Goal: Task Accomplishment & Management: Use online tool/utility

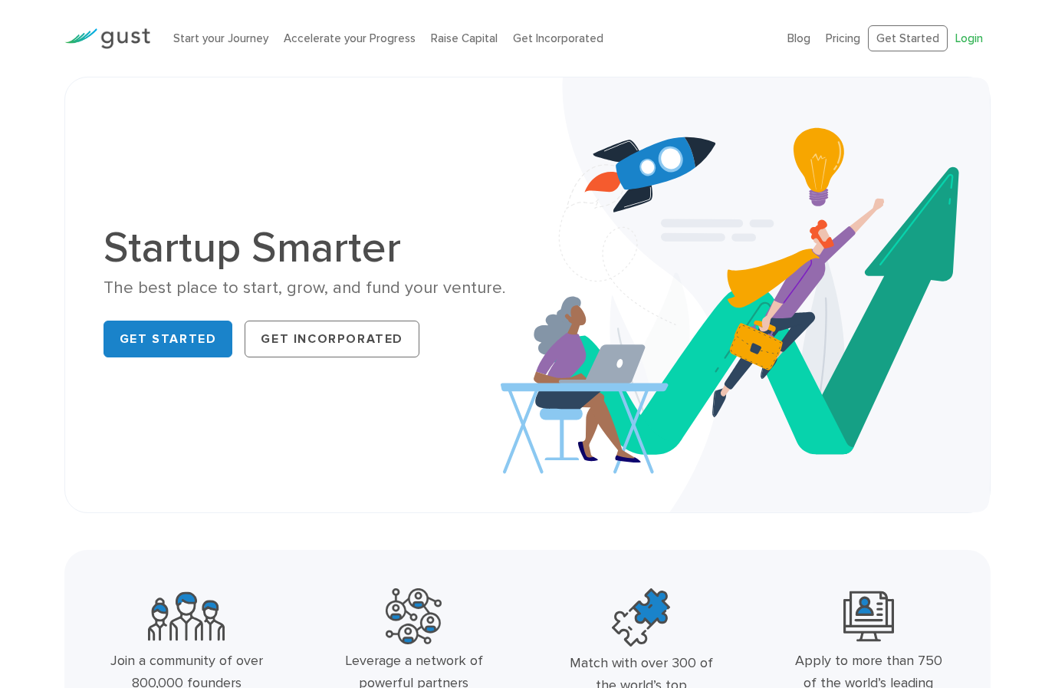
click at [977, 34] on link "Login" at bounding box center [969, 38] width 28 height 14
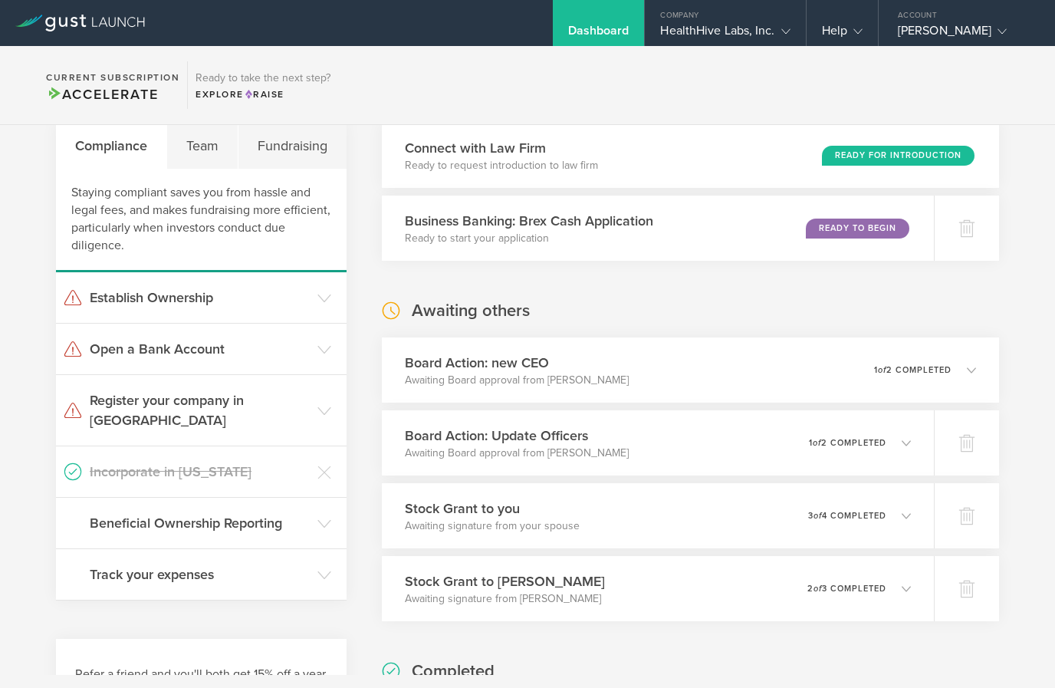
scroll to position [62, 0]
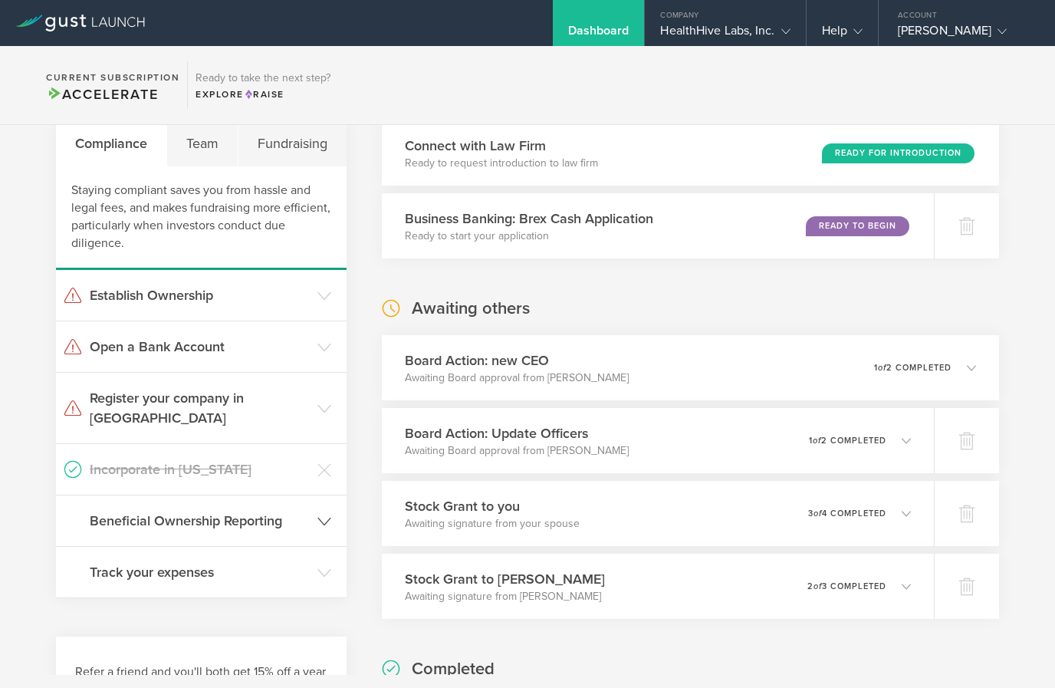
click at [111, 511] on h3 "Beneficial Ownership Reporting" at bounding box center [200, 521] width 220 height 20
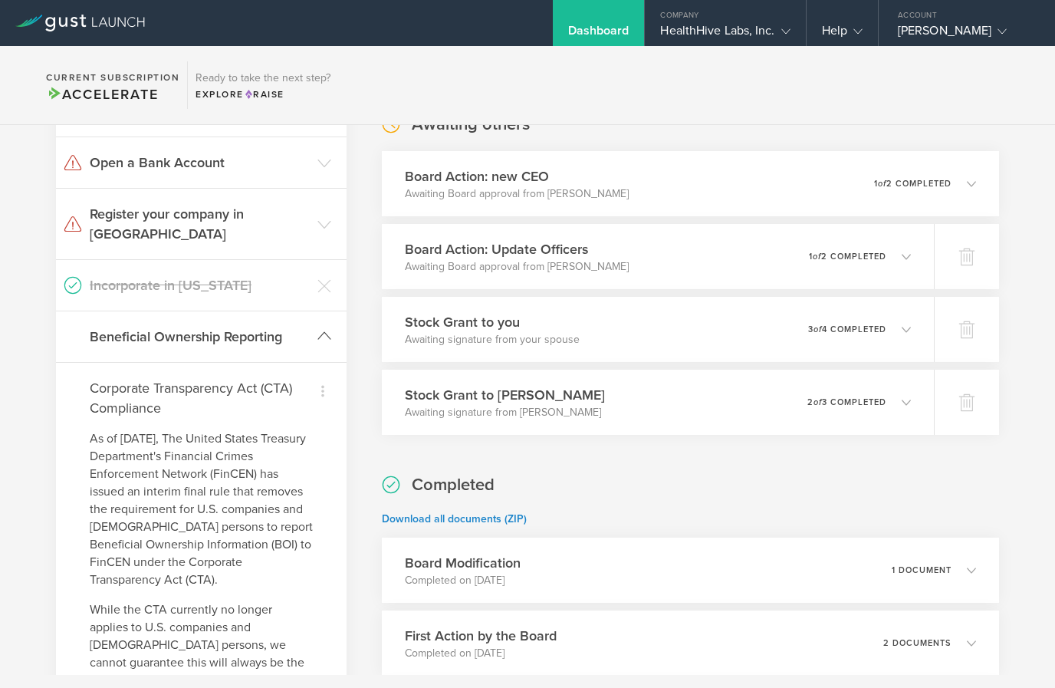
scroll to position [217, 0]
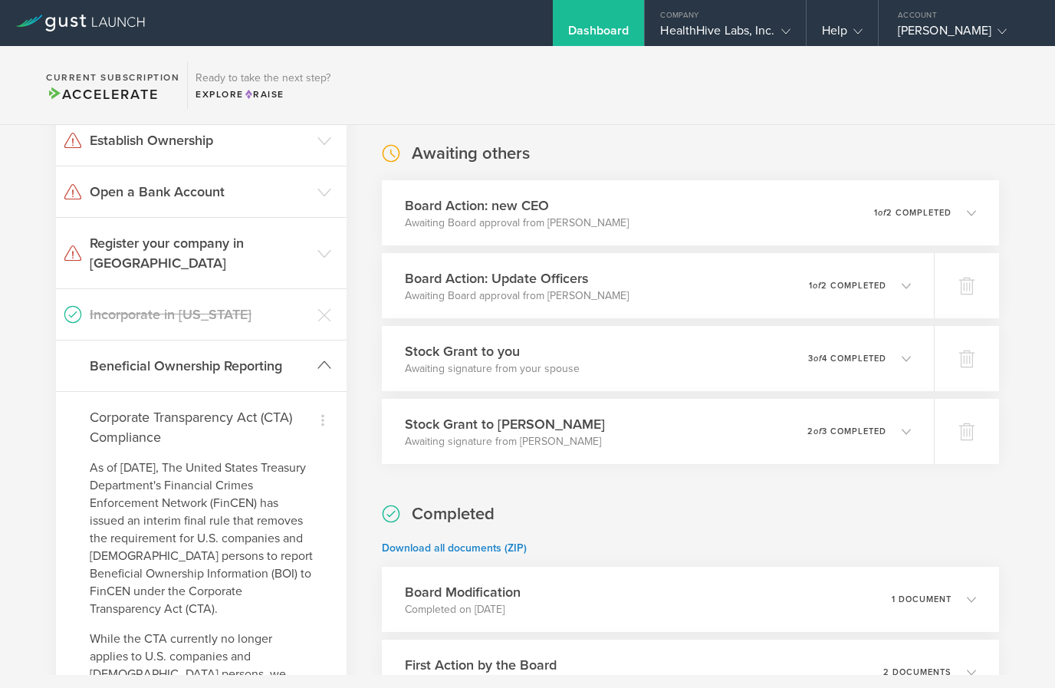
click at [109, 356] on h3 "Beneficial Ownership Reporting" at bounding box center [200, 366] width 220 height 20
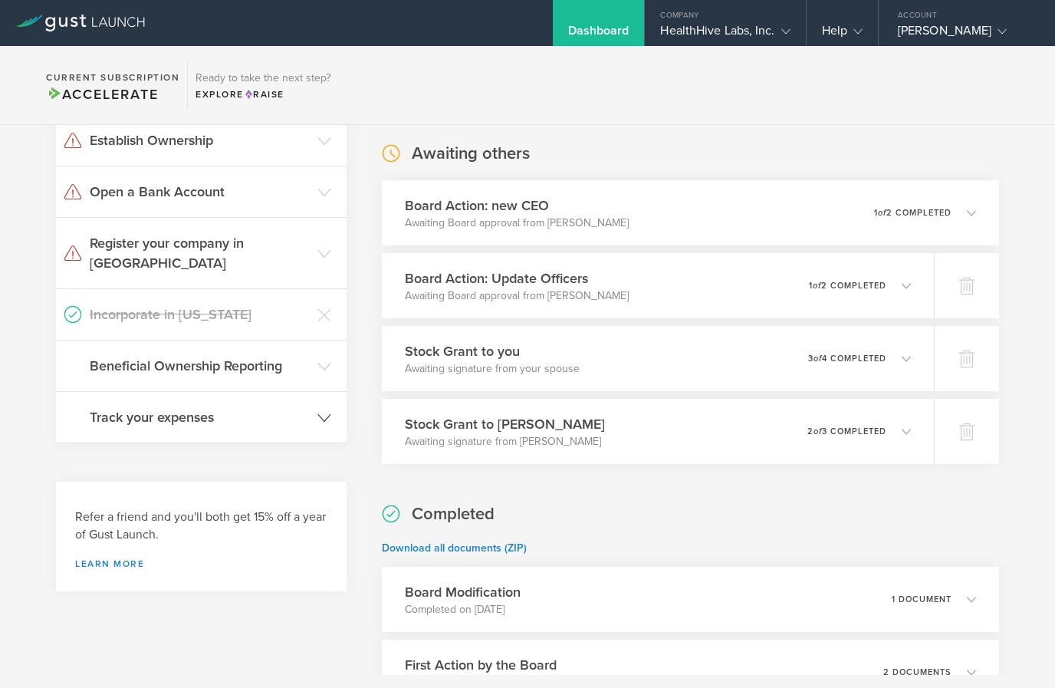
click at [110, 407] on h3 "Track your expenses" at bounding box center [200, 417] width 220 height 20
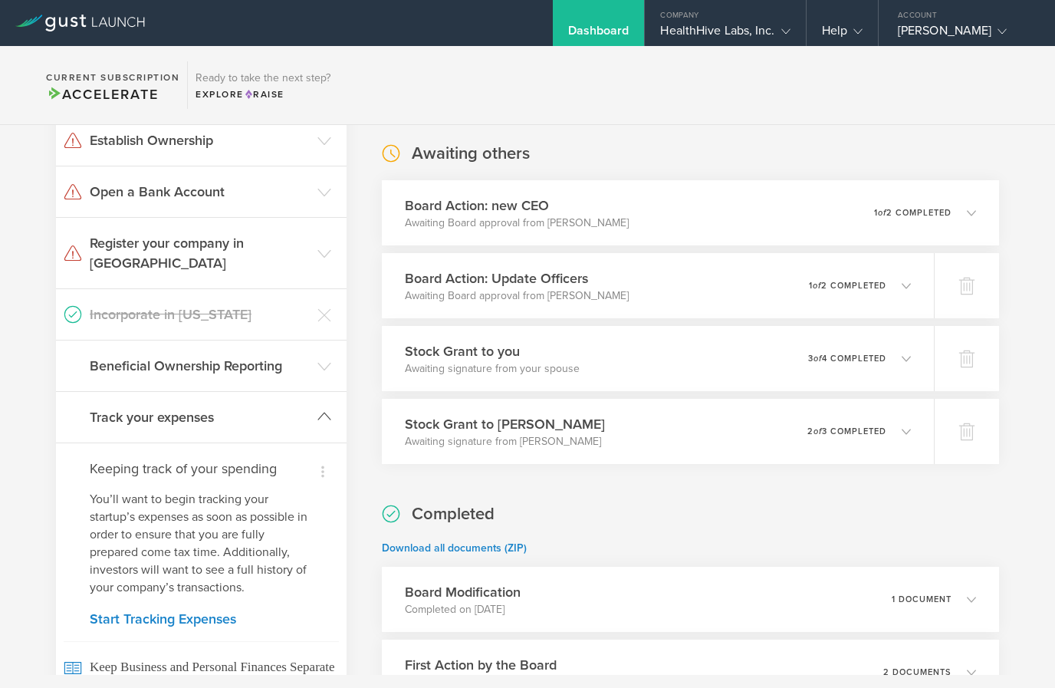
click at [100, 407] on h3 "Track your expenses" at bounding box center [200, 417] width 220 height 20
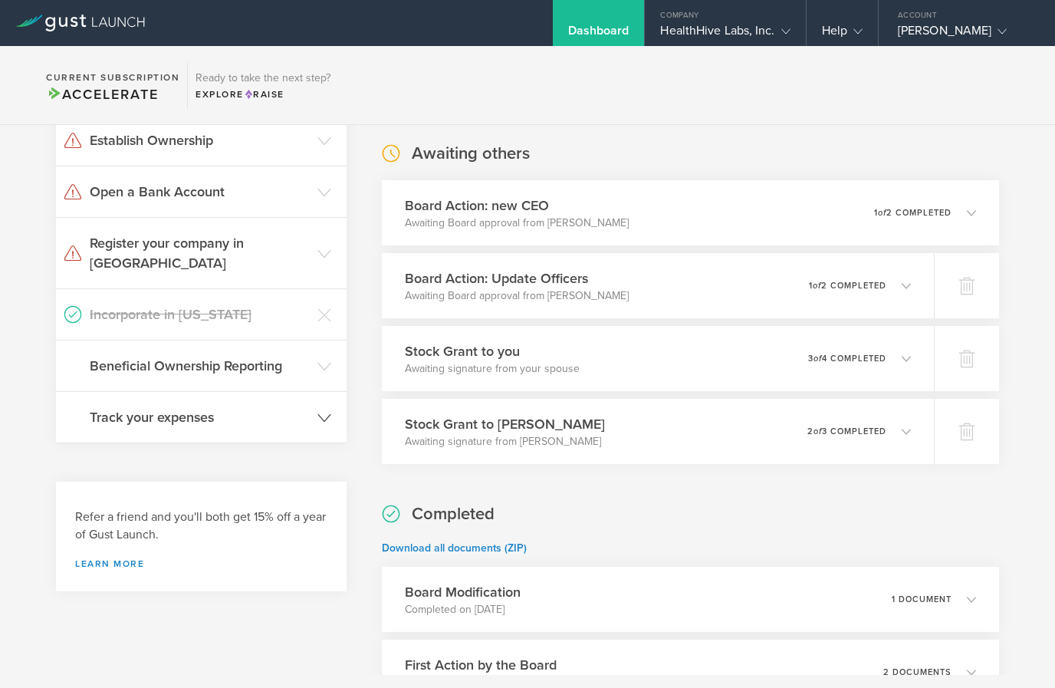
click at [100, 407] on h3 "Track your expenses" at bounding box center [200, 417] width 220 height 20
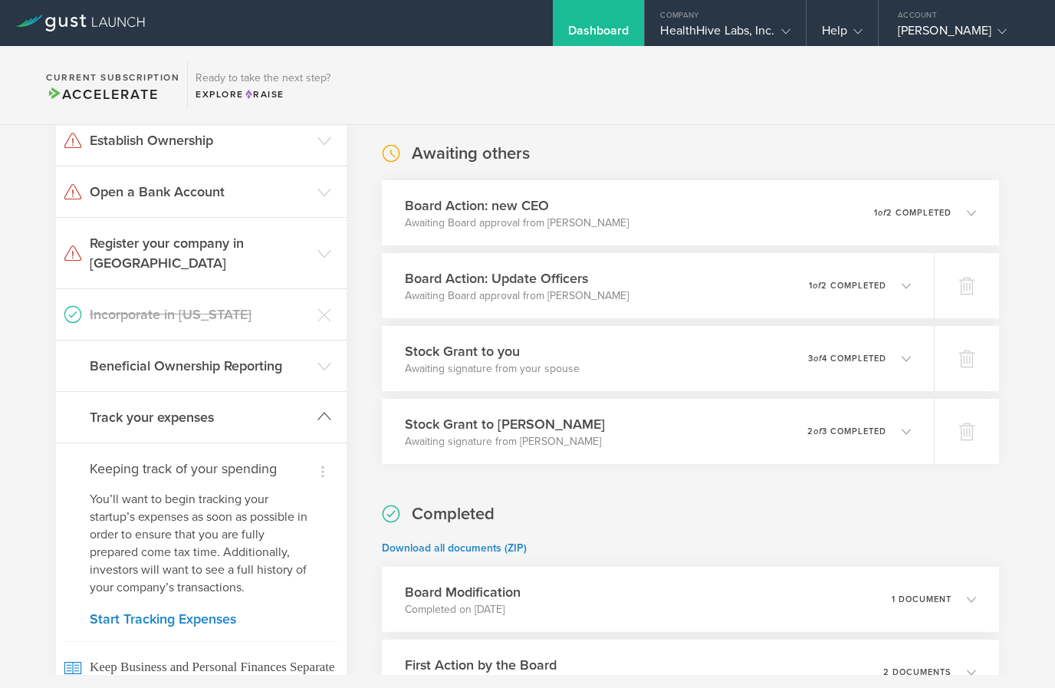
click at [105, 407] on h3 "Track your expenses" at bounding box center [200, 417] width 220 height 20
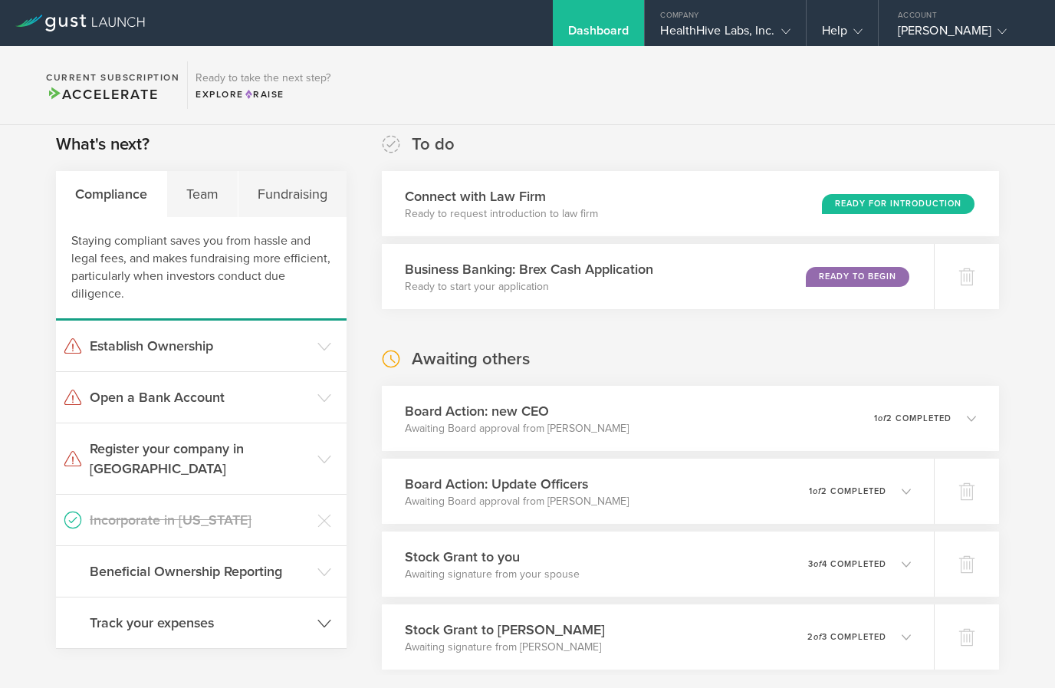
scroll to position [10, 0]
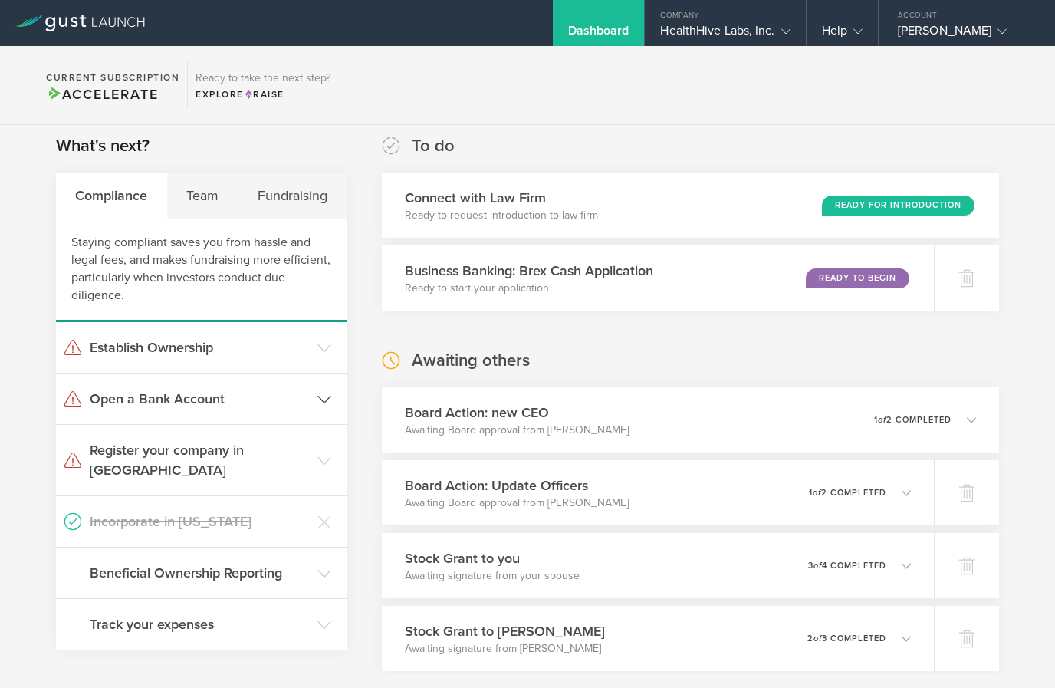
click at [109, 398] on h3 "Open a Bank Account" at bounding box center [200, 399] width 220 height 20
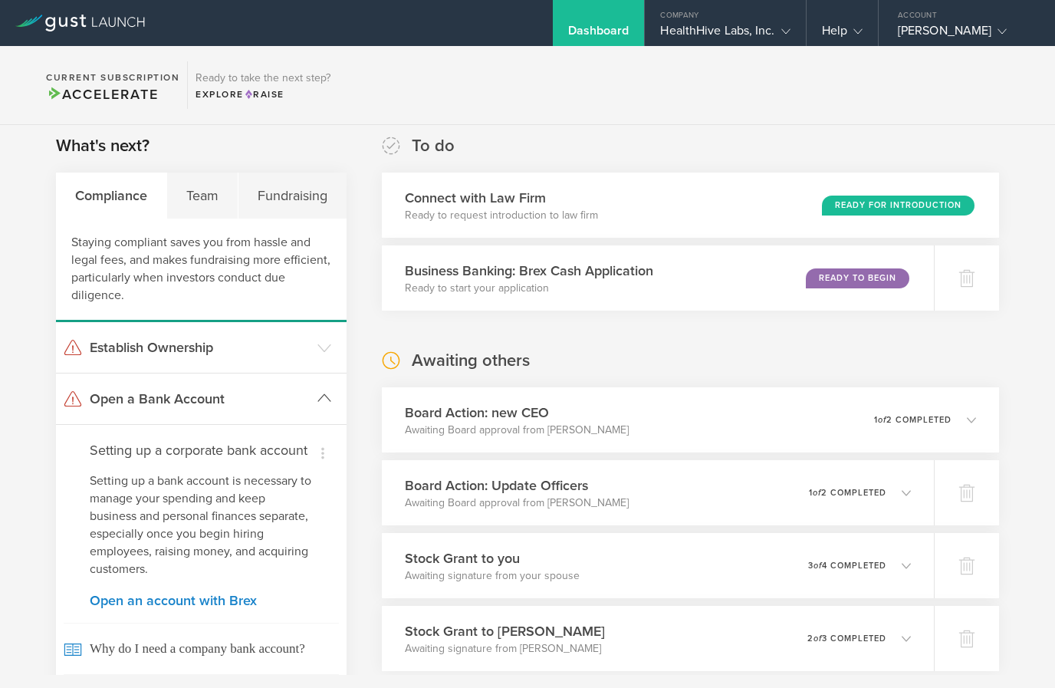
click at [103, 406] on h3 "Open a Bank Account" at bounding box center [200, 399] width 220 height 20
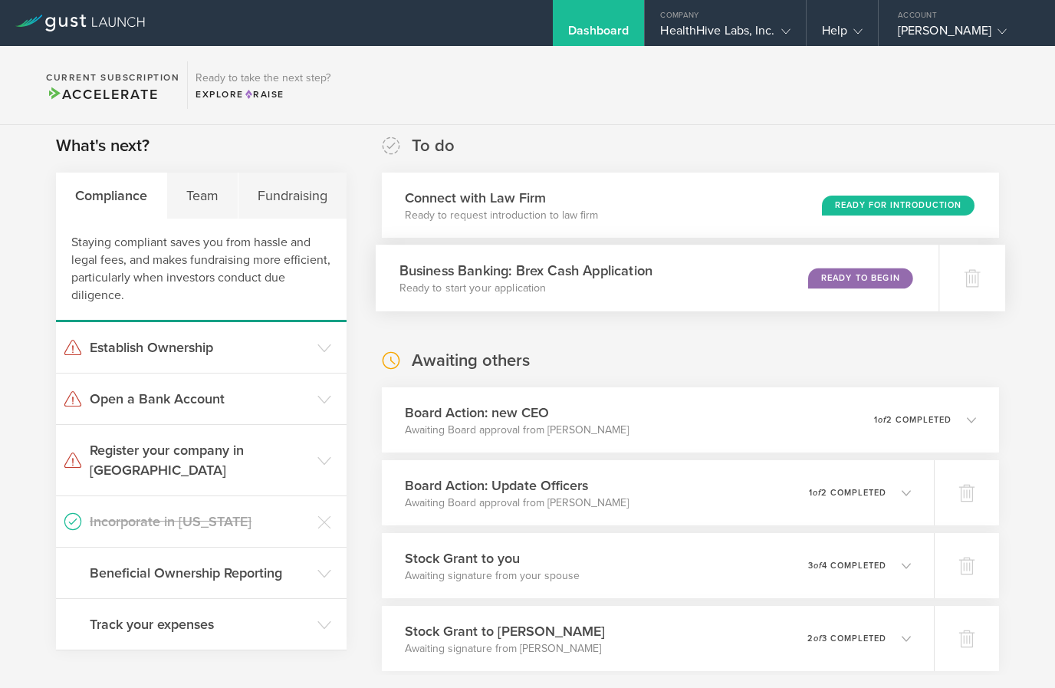
click at [872, 274] on div "Ready to Begin" at bounding box center [860, 278] width 105 height 21
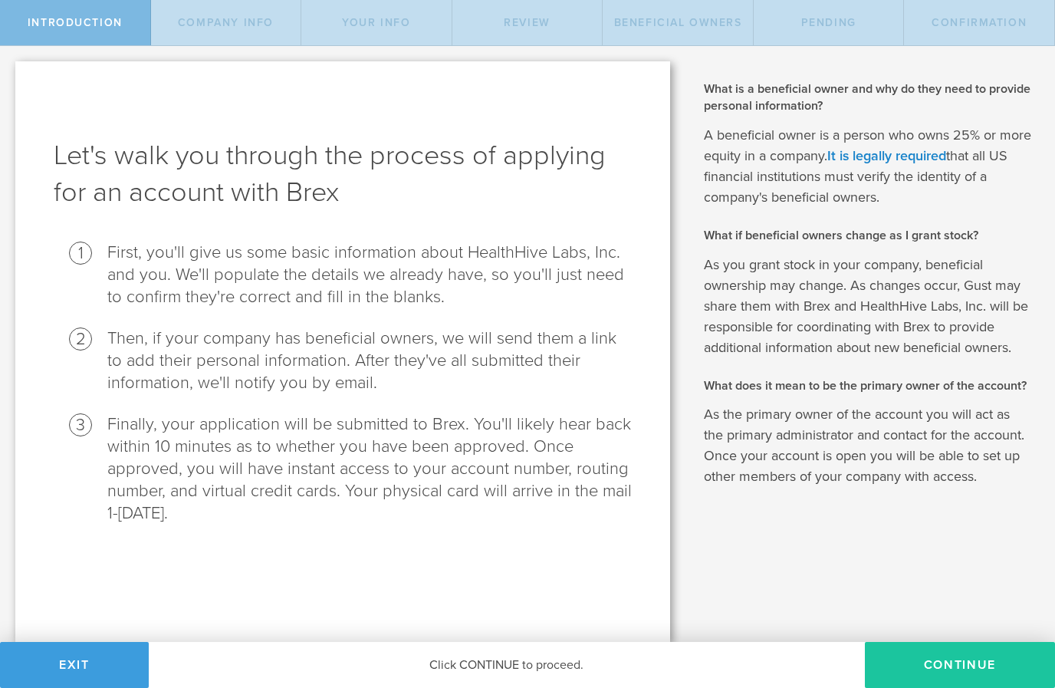
click at [952, 654] on button "Continue" at bounding box center [960, 665] width 190 height 46
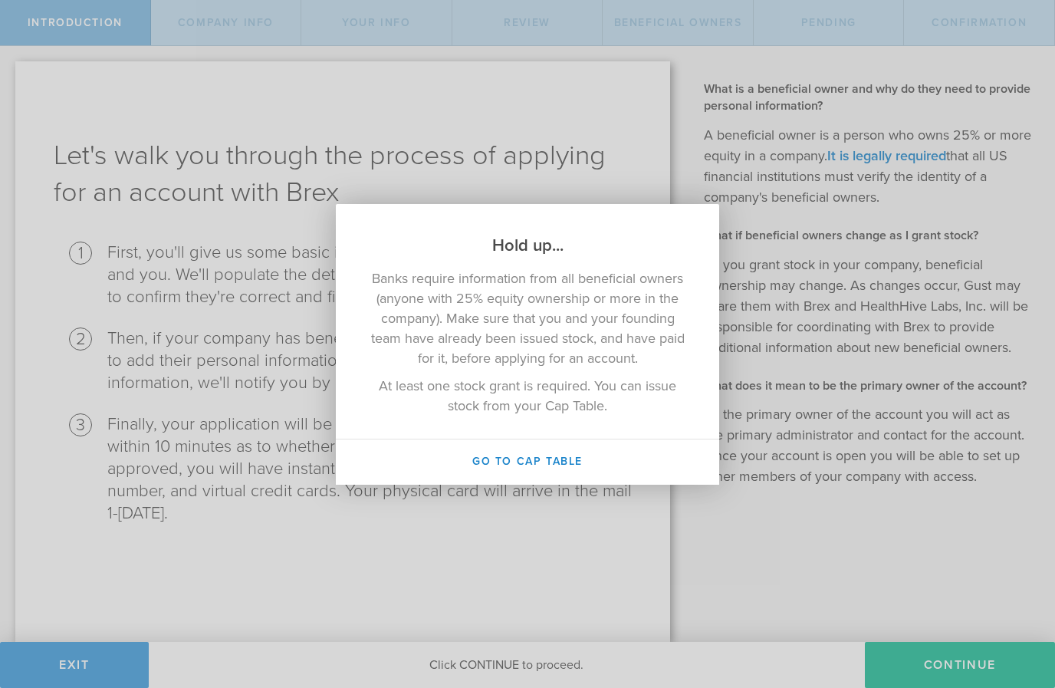
click at [813, 429] on div "Hold up... Banks require information from all beneficial owners (anyone with 25…" at bounding box center [527, 344] width 1055 height 688
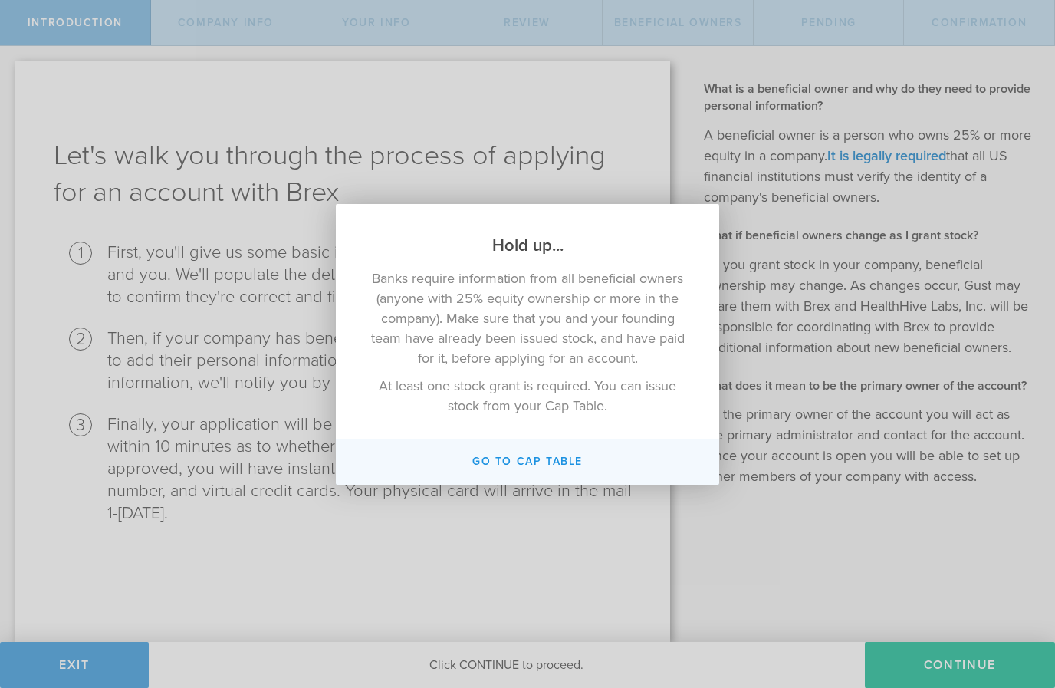
click at [559, 462] on button "Go To Cap Table" at bounding box center [527, 461] width 383 height 45
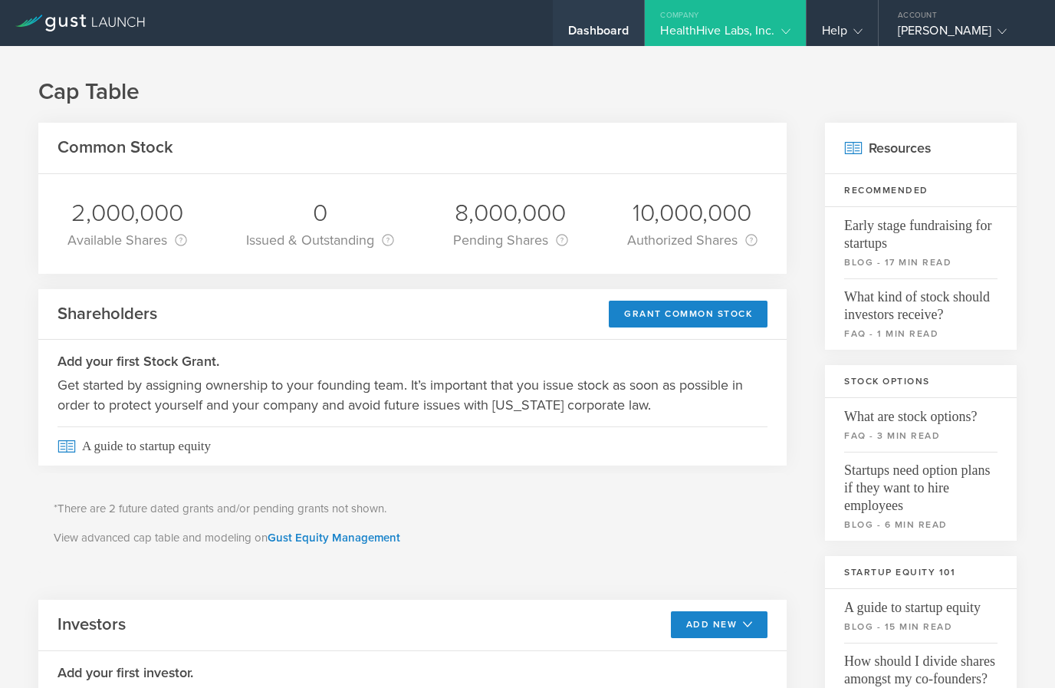
click at [588, 30] on div "Dashboard" at bounding box center [598, 34] width 61 height 23
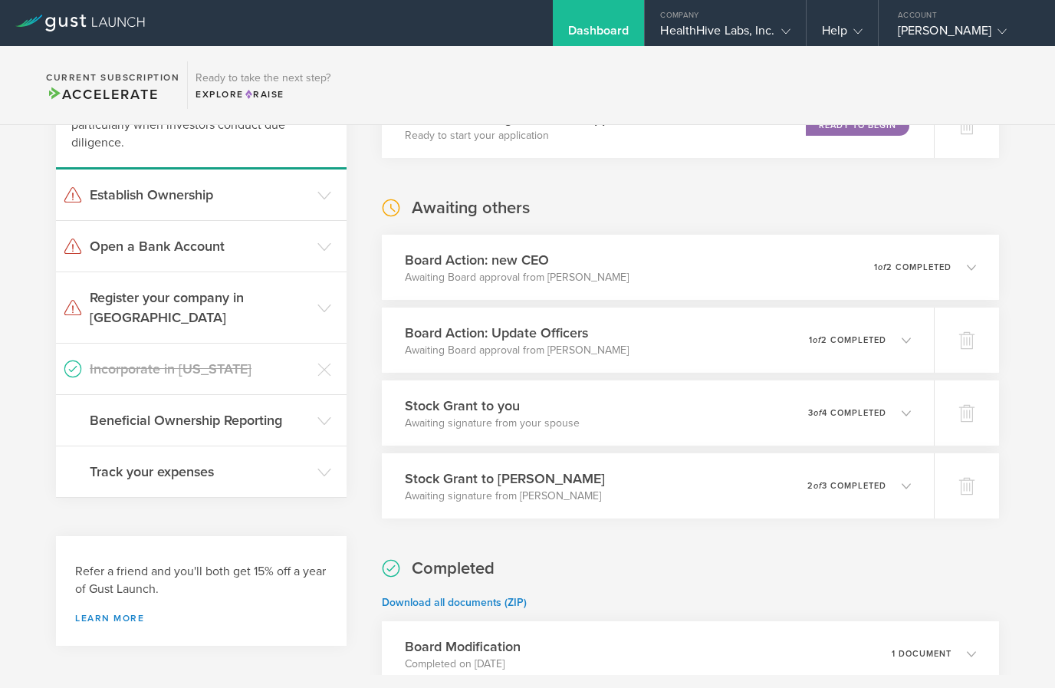
scroll to position [210, 0]
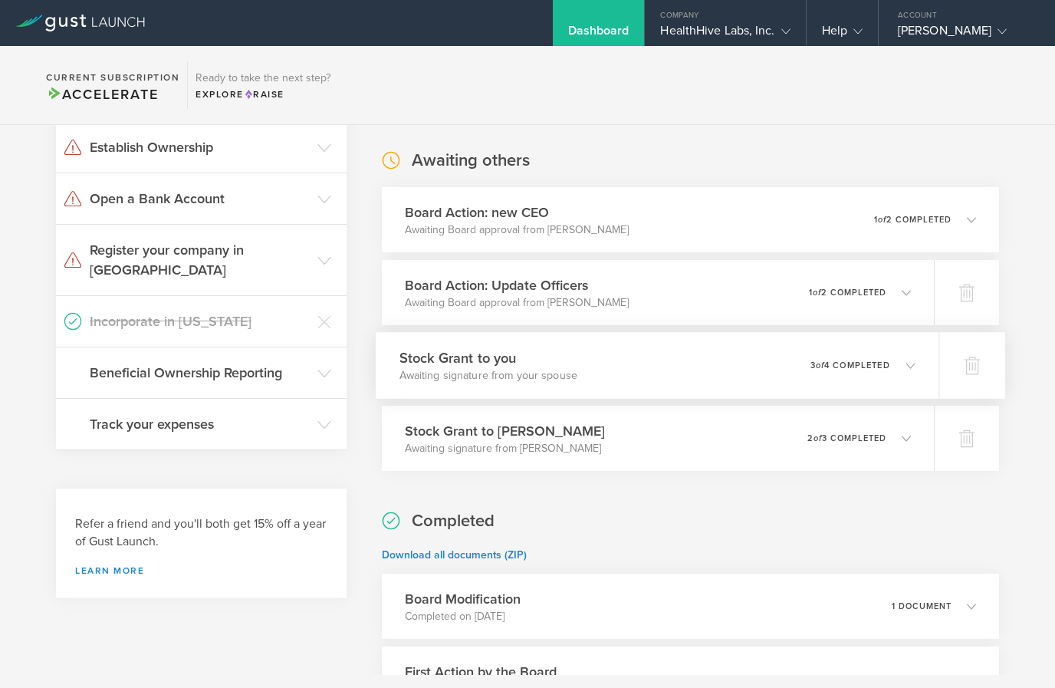
click at [906, 366] on icon at bounding box center [909, 364] width 9 height 9
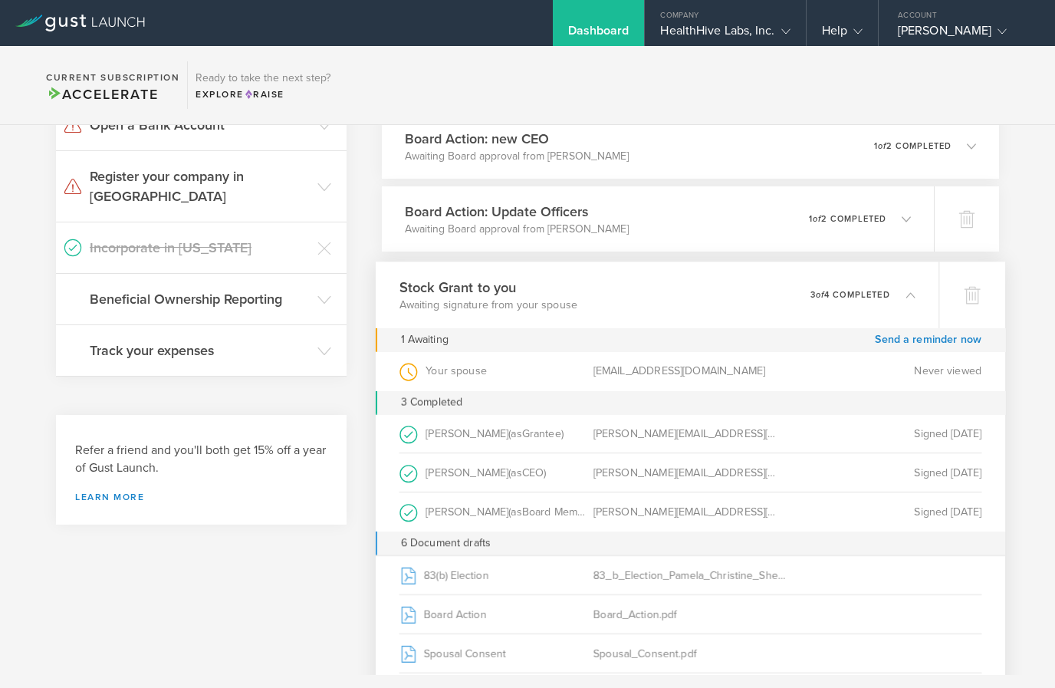
scroll to position [283, 0]
click at [908, 294] on icon at bounding box center [909, 295] width 9 height 9
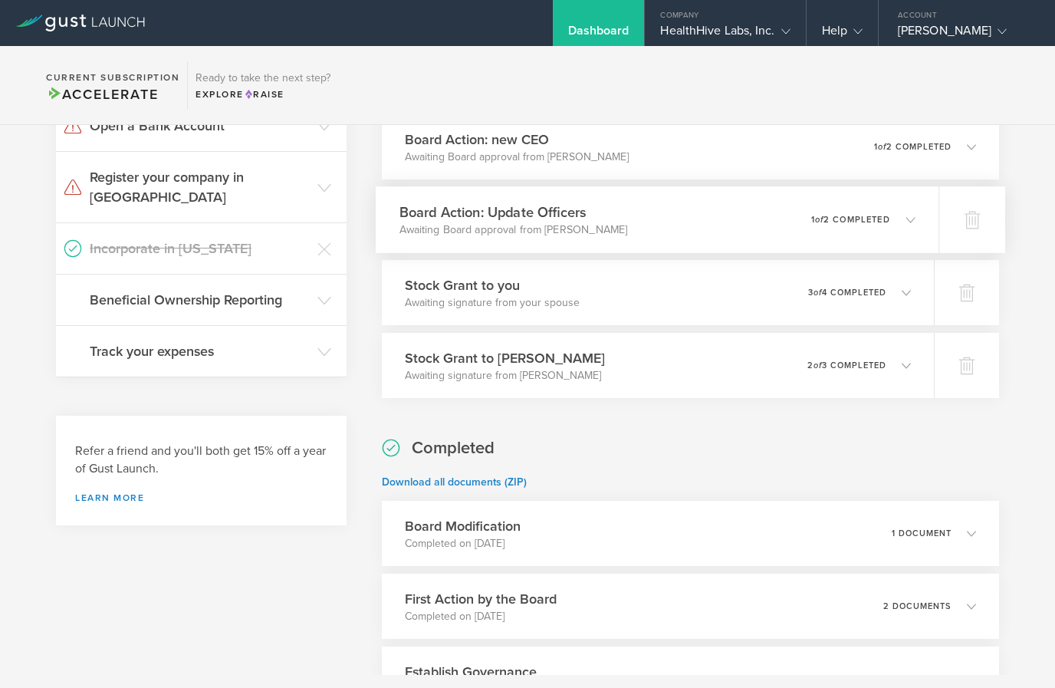
click at [897, 212] on icon at bounding box center [902, 219] width 25 height 14
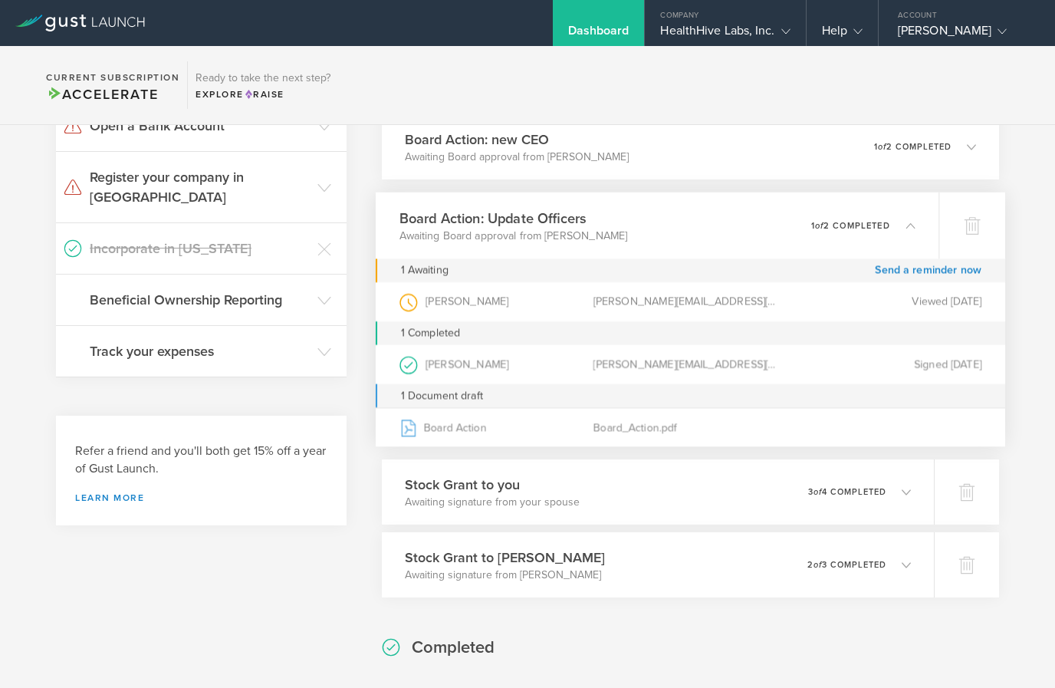
click at [903, 222] on icon at bounding box center [902, 225] width 25 height 14
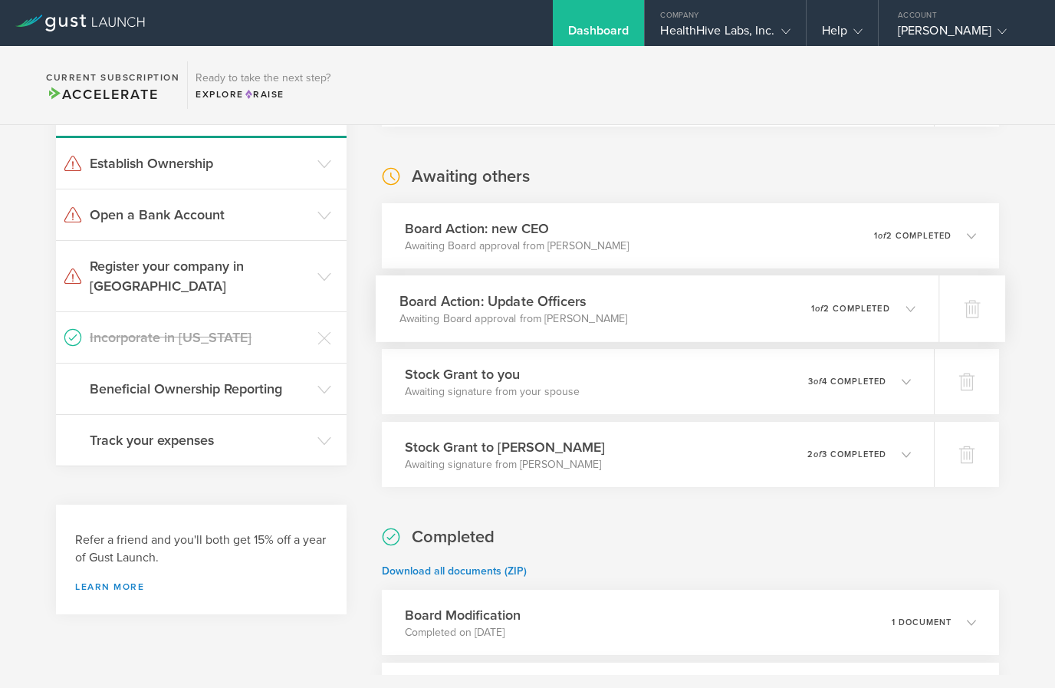
scroll to position [183, 0]
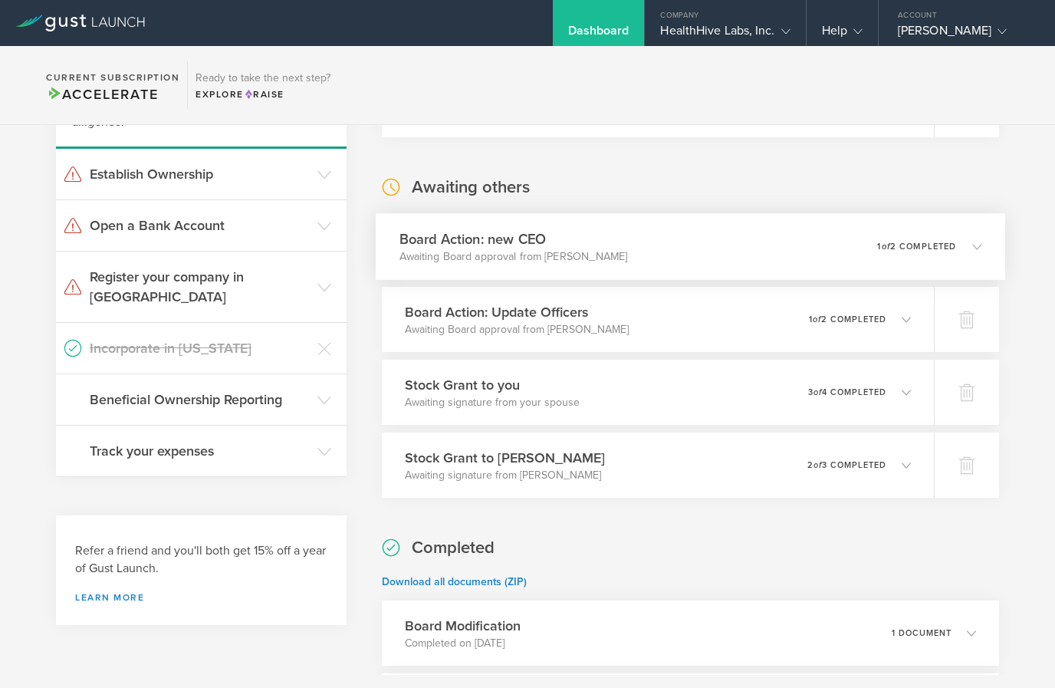
click at [959, 250] on icon at bounding box center [969, 246] width 25 height 14
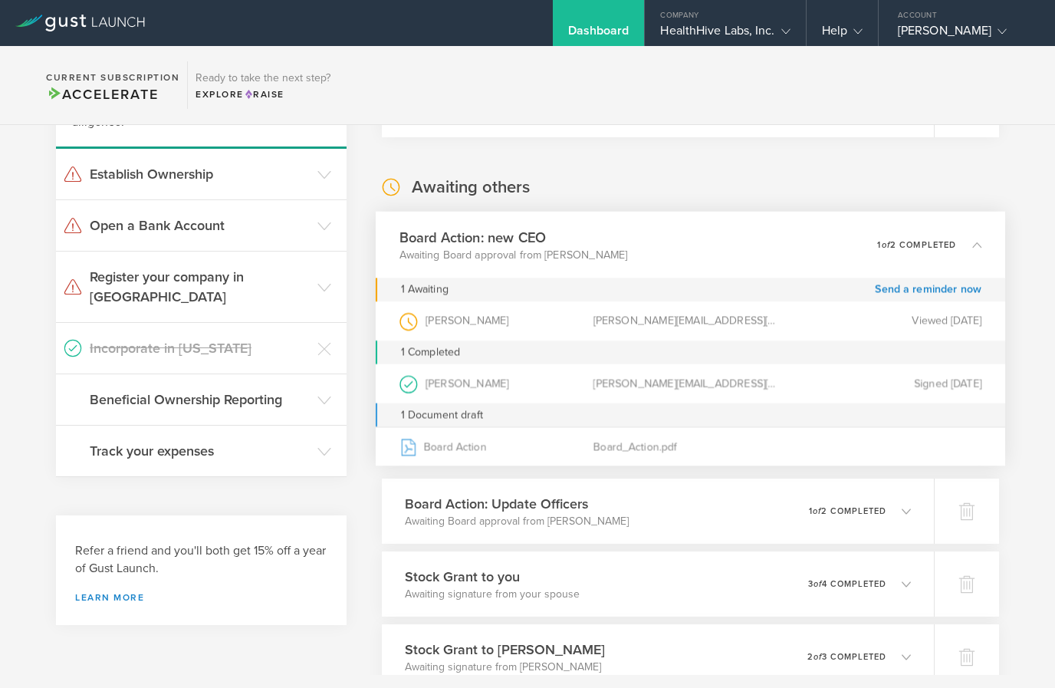
click at [977, 242] on icon at bounding box center [976, 244] width 9 height 9
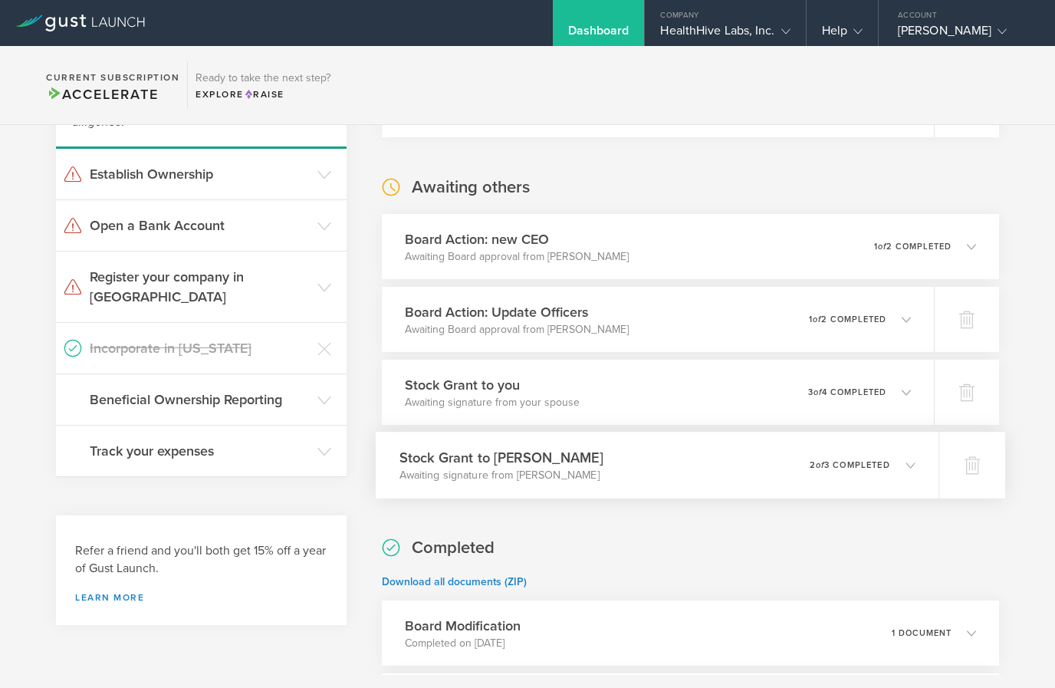
click at [916, 471] on div "Stock Grant to Irene Gathua Awaiting signature from Irene Gathua 0 undeliverabl…" at bounding box center [657, 465] width 563 height 67
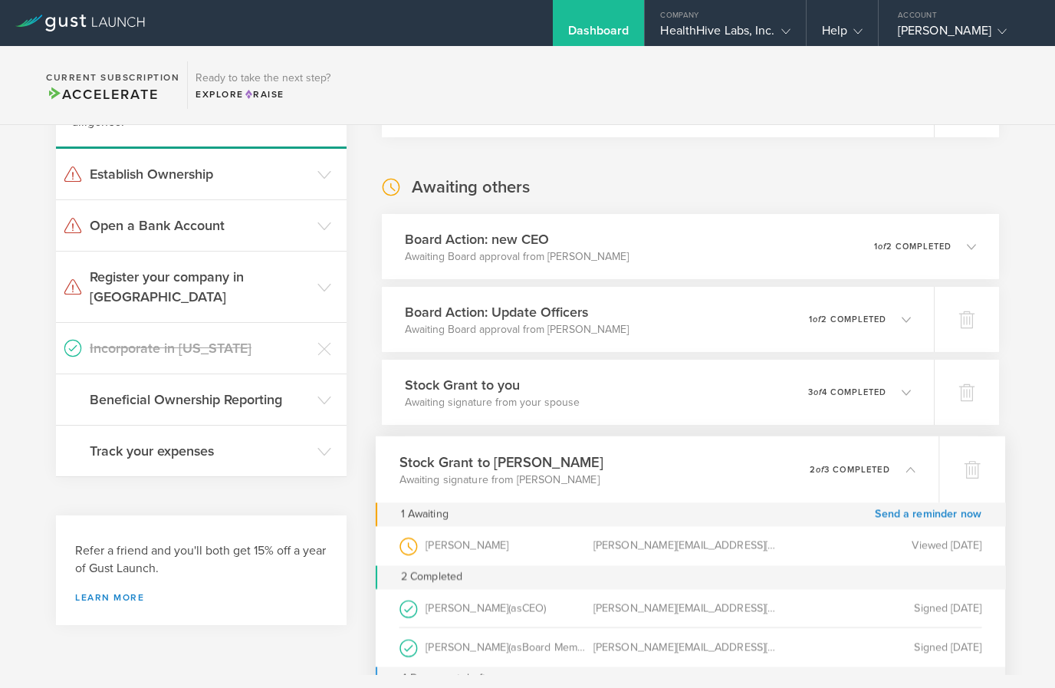
click at [909, 471] on icon at bounding box center [909, 469] width 9 height 9
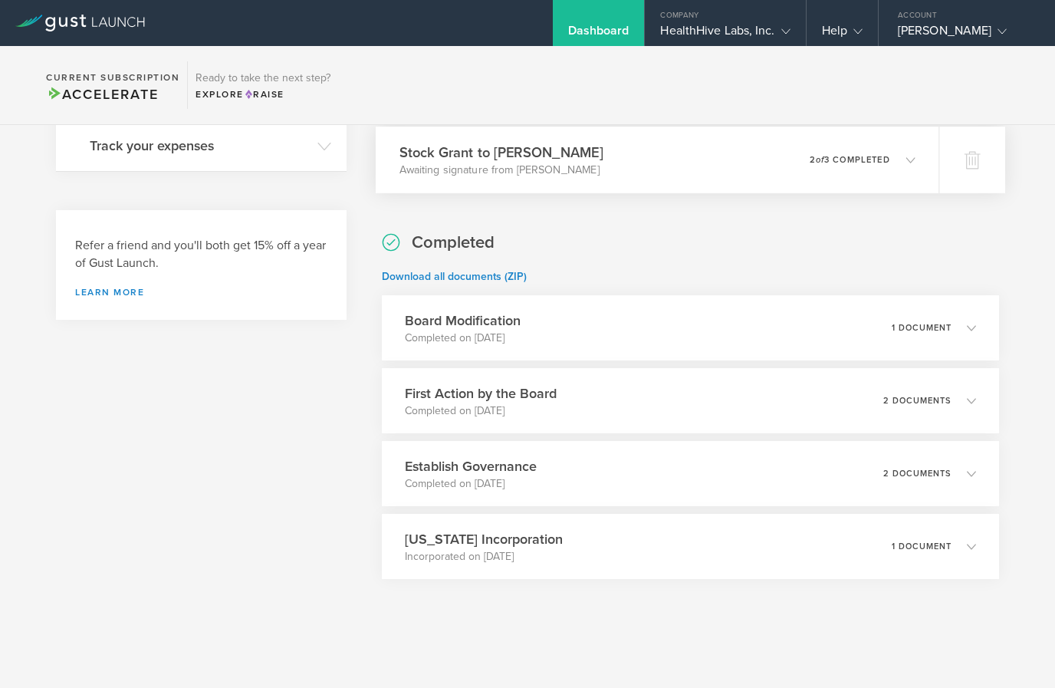
scroll to position [488, 0]
